Goal: Book appointment/travel/reservation

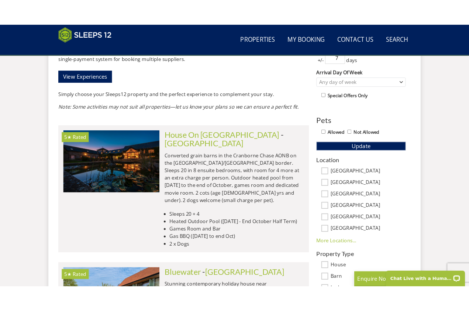
scroll to position [380, 0]
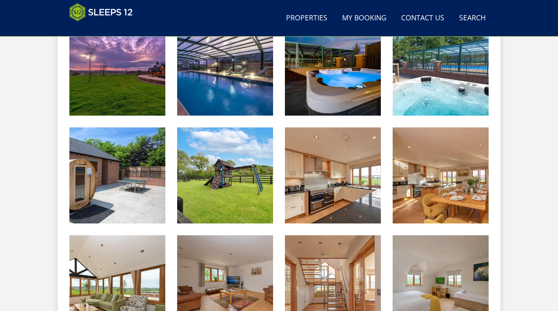
scroll to position [344, 0]
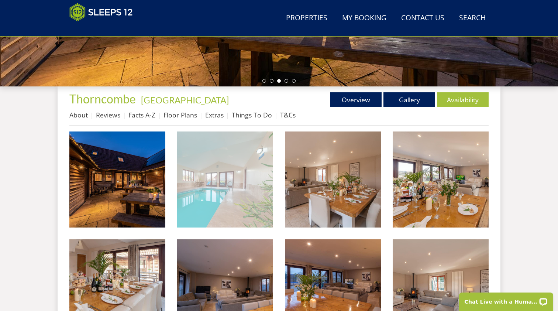
scroll to position [252, 0]
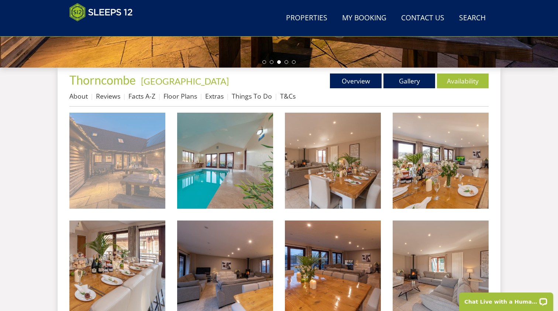
click at [144, 186] on img at bounding box center [117, 161] width 96 height 96
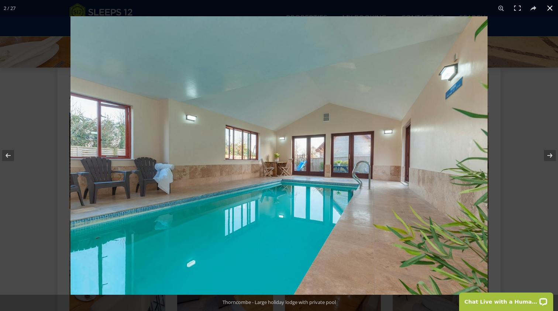
click at [2, 118] on div at bounding box center [279, 155] width 558 height 311
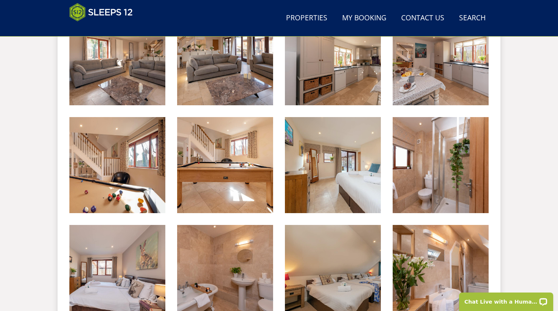
scroll to position [419, 0]
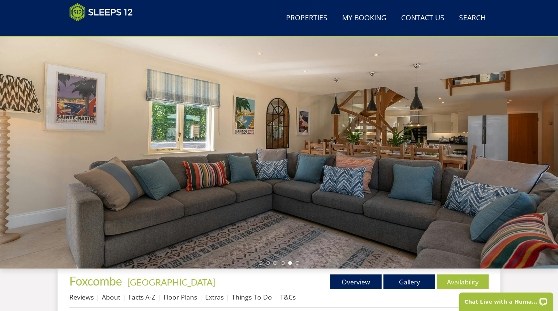
scroll to position [17, 0]
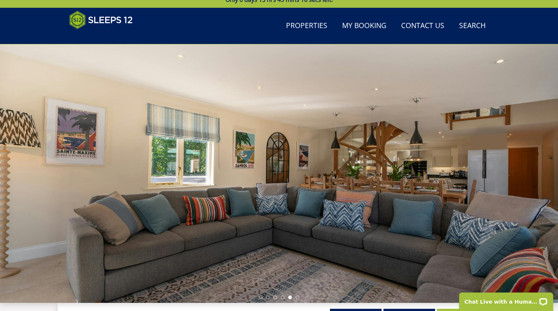
click at [156, 150] on div at bounding box center [279, 173] width 558 height 258
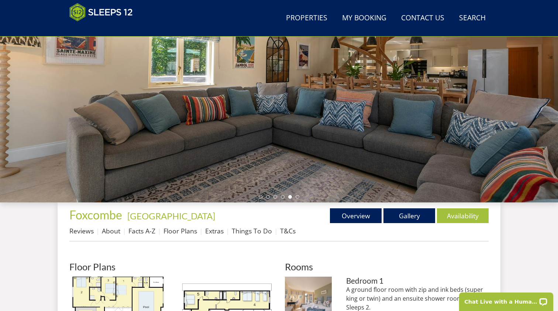
scroll to position [120, 0]
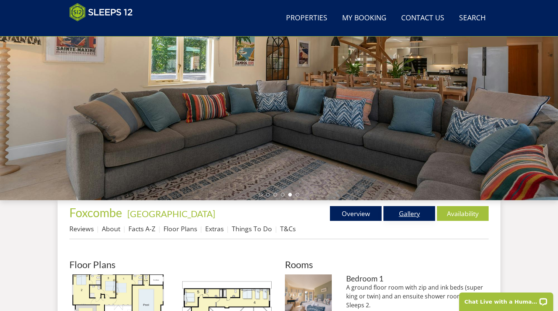
click at [409, 216] on link "Gallery" at bounding box center [409, 213] width 52 height 15
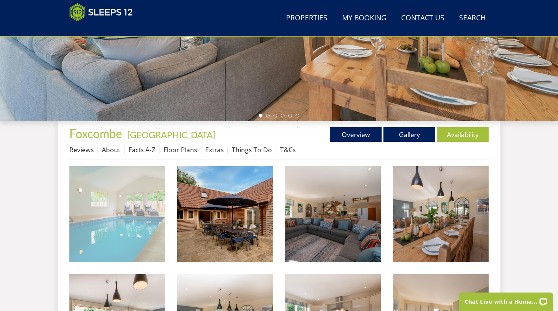
click at [89, 202] on img at bounding box center [117, 214] width 96 height 96
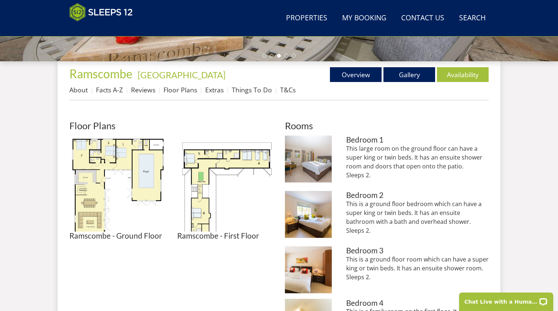
scroll to position [262, 0]
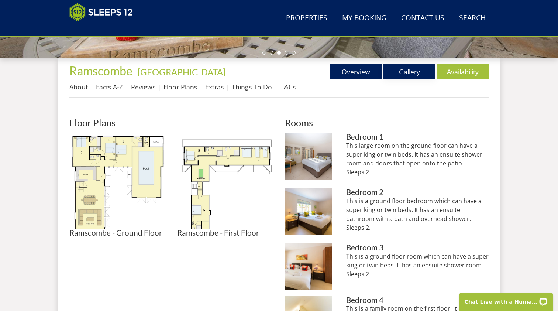
click at [420, 69] on link "Gallery" at bounding box center [409, 71] width 52 height 15
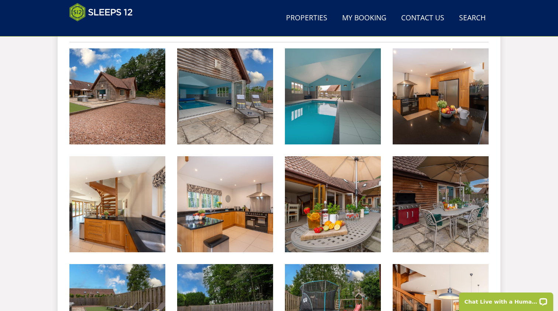
scroll to position [318, 0]
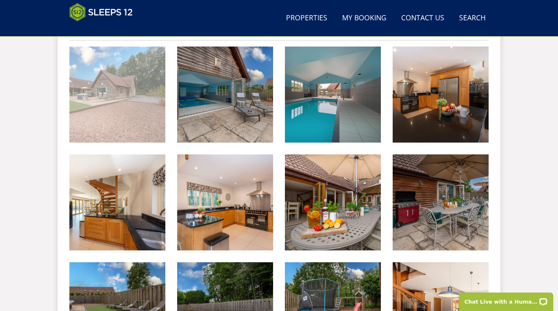
click at [89, 109] on img at bounding box center [117, 94] width 96 height 96
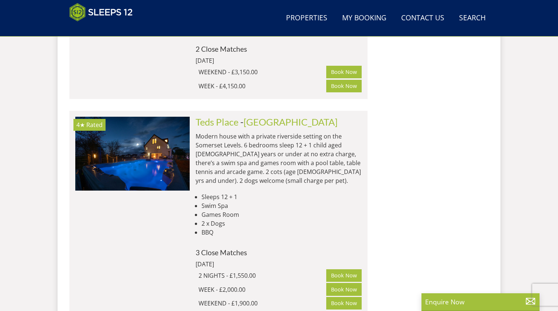
scroll to position [1023, 0]
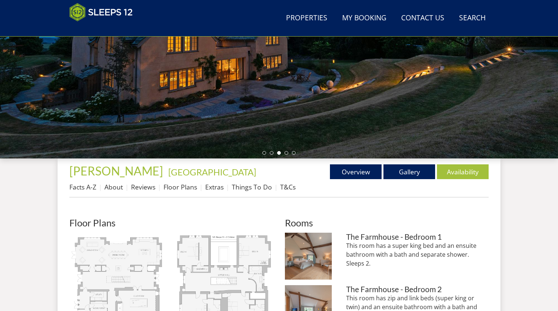
scroll to position [259, 0]
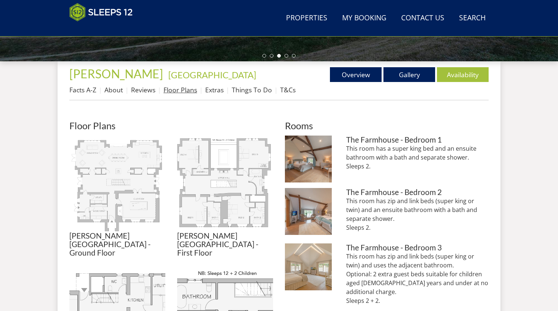
click at [183, 87] on link "Floor Plans" at bounding box center [180, 89] width 34 height 9
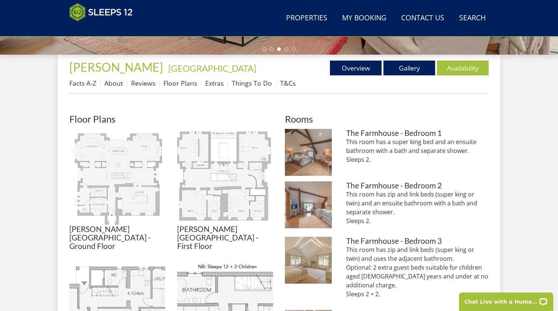
scroll to position [265, 0]
click at [403, 63] on link "Gallery" at bounding box center [409, 68] width 52 height 15
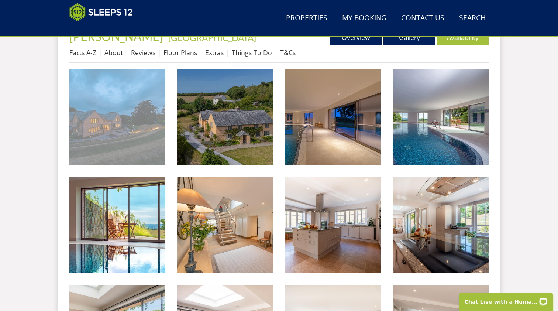
click at [131, 127] on img at bounding box center [117, 117] width 96 height 96
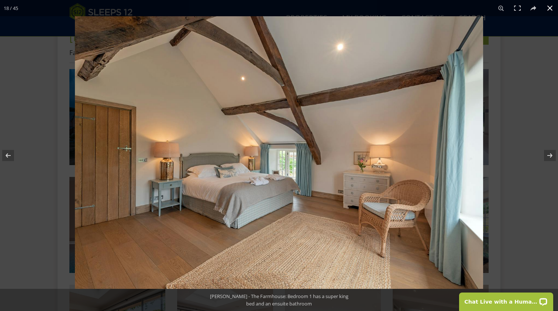
click at [57, 60] on div at bounding box center [279, 155] width 558 height 311
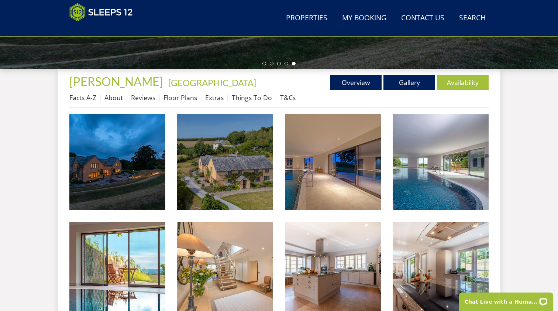
scroll to position [244, 0]
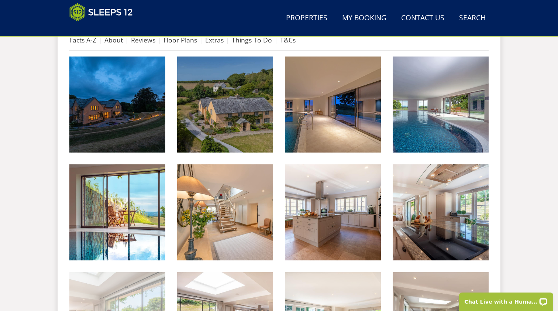
scroll to position [293, 0]
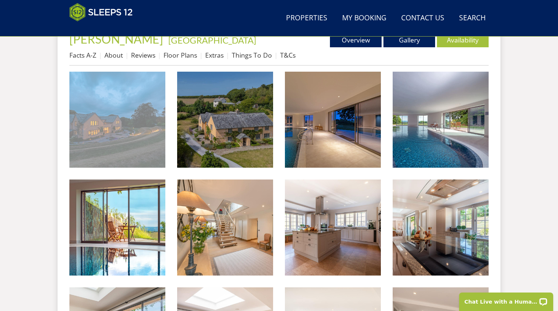
click at [107, 128] on img at bounding box center [117, 120] width 96 height 96
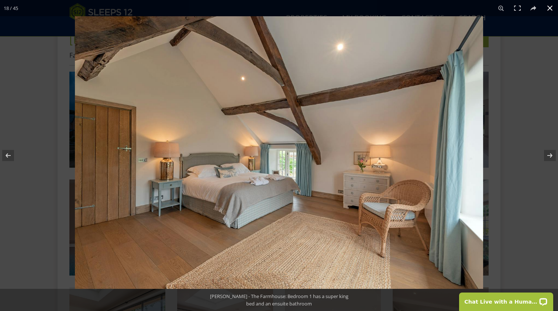
click at [23, 56] on div at bounding box center [279, 155] width 558 height 311
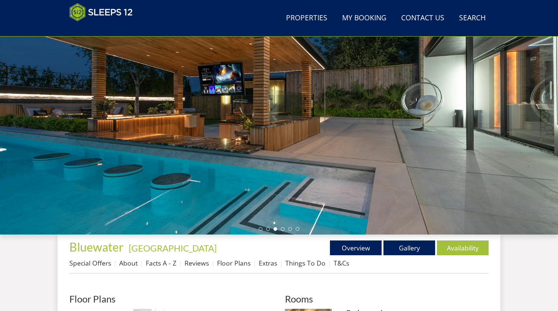
scroll to position [90, 0]
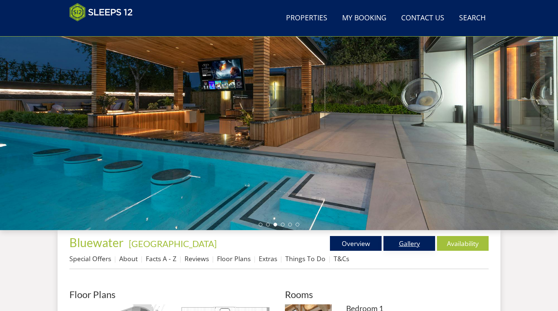
click at [401, 241] on link "Gallery" at bounding box center [409, 243] width 52 height 15
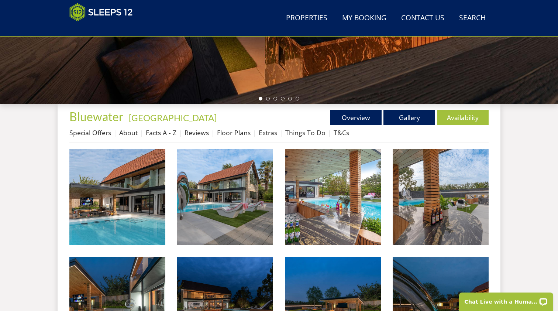
scroll to position [213, 0]
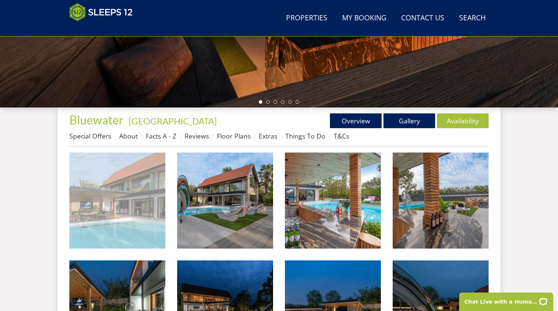
click at [139, 190] on img at bounding box center [117, 200] width 96 height 96
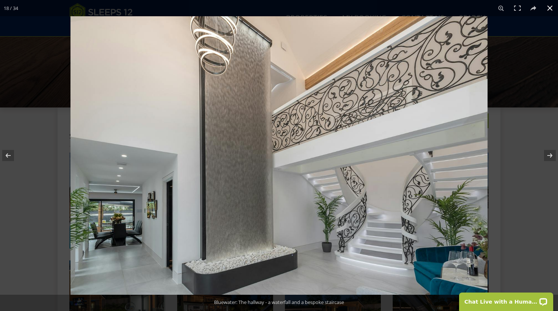
click at [11, 35] on div at bounding box center [279, 155] width 558 height 311
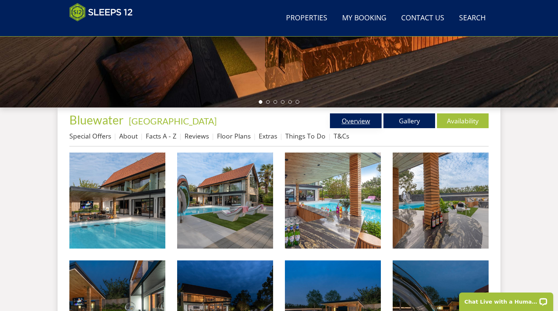
click at [348, 123] on link "Overview" at bounding box center [356, 120] width 52 height 15
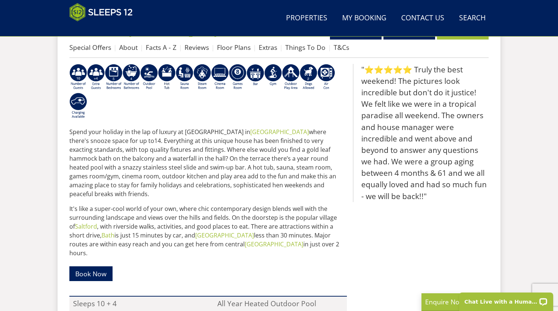
scroll to position [325, 0]
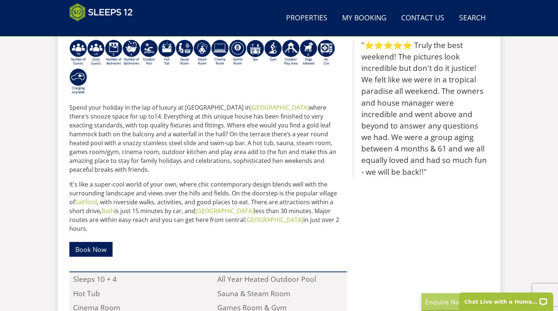
click at [442, 301] on p "Enquire Now" at bounding box center [480, 302] width 111 height 10
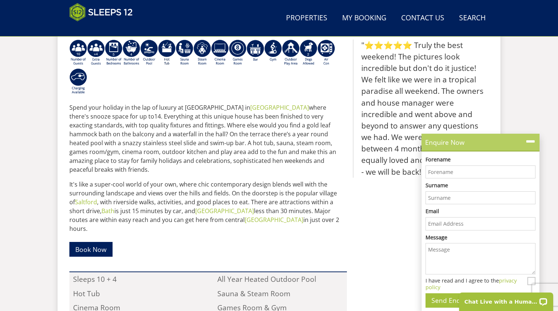
scroll to position [0, 0]
click at [531, 143] on icon at bounding box center [530, 141] width 11 height 11
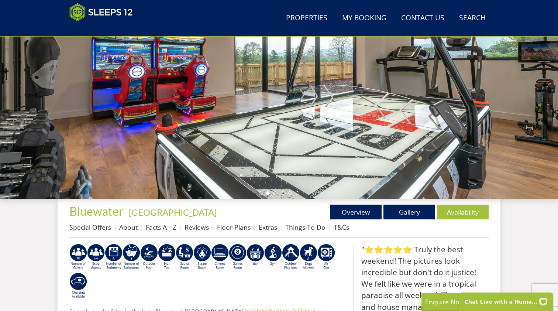
scroll to position [114, 0]
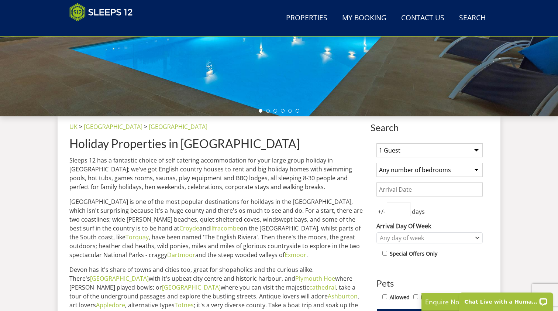
scroll to position [209, 0]
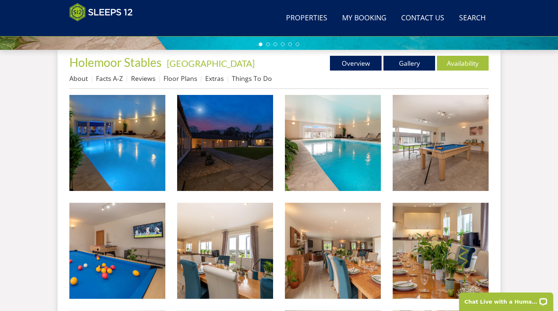
scroll to position [266, 0]
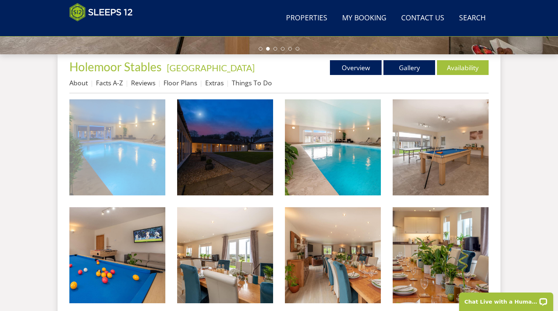
click at [138, 121] on img at bounding box center [117, 147] width 96 height 96
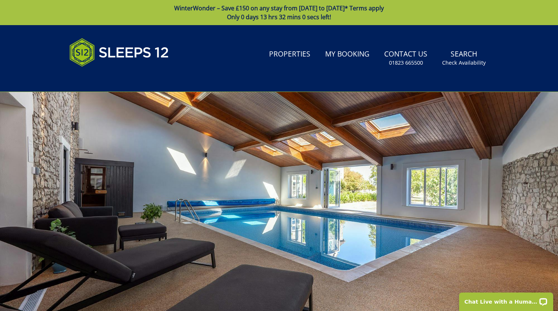
scroll to position [160, 0]
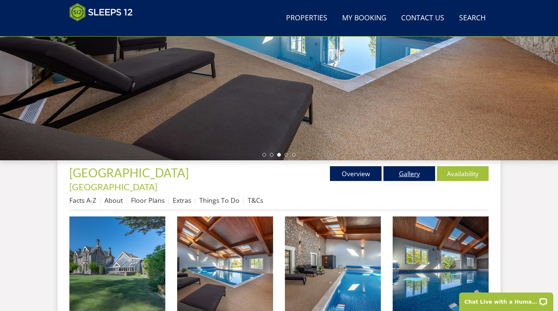
click at [416, 175] on link "Gallery" at bounding box center [409, 173] width 52 height 15
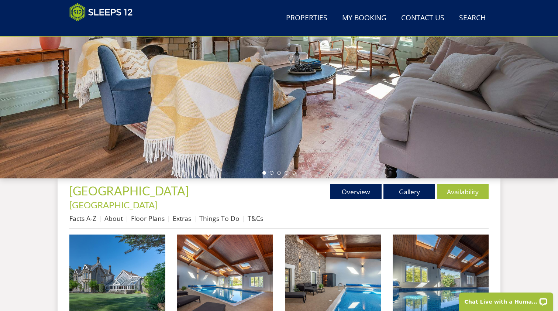
scroll to position [0, 0]
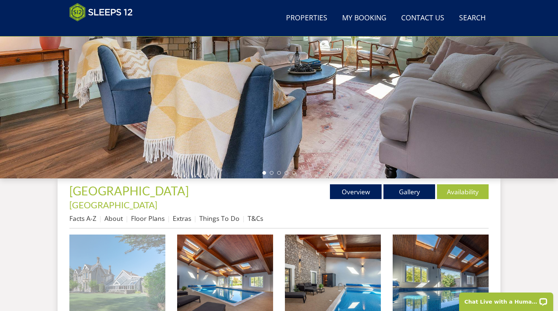
click at [119, 258] on img at bounding box center [117, 282] width 96 height 96
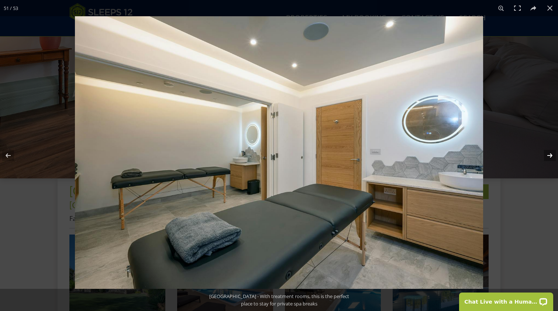
click at [552, 158] on button at bounding box center [545, 155] width 26 height 37
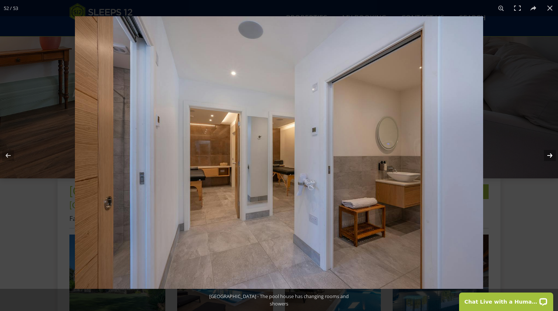
click at [552, 158] on button at bounding box center [545, 155] width 26 height 37
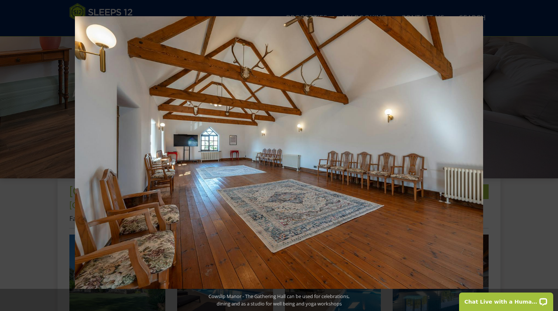
click at [552, 158] on button at bounding box center [545, 155] width 26 height 37
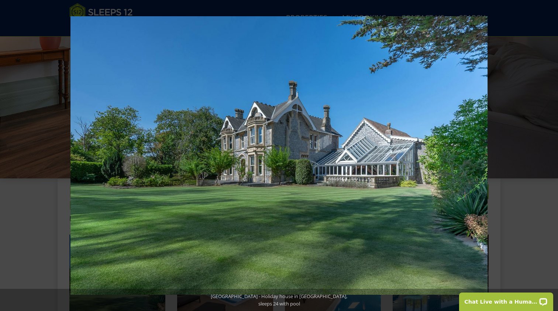
click at [552, 158] on button at bounding box center [545, 155] width 26 height 37
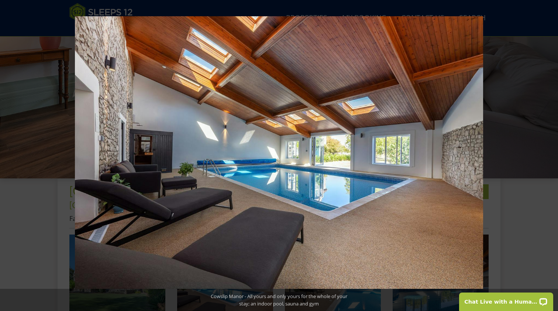
click at [552, 158] on button at bounding box center [545, 155] width 26 height 37
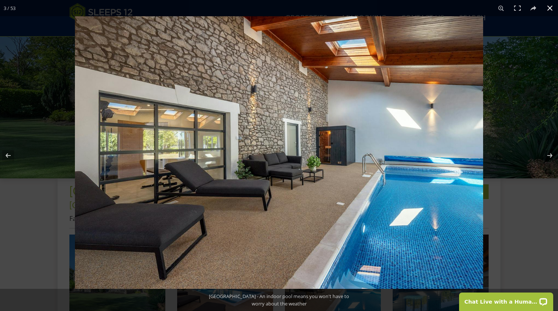
click at [525, 58] on div at bounding box center [354, 171] width 558 height 311
